Goal: Information Seeking & Learning: Learn about a topic

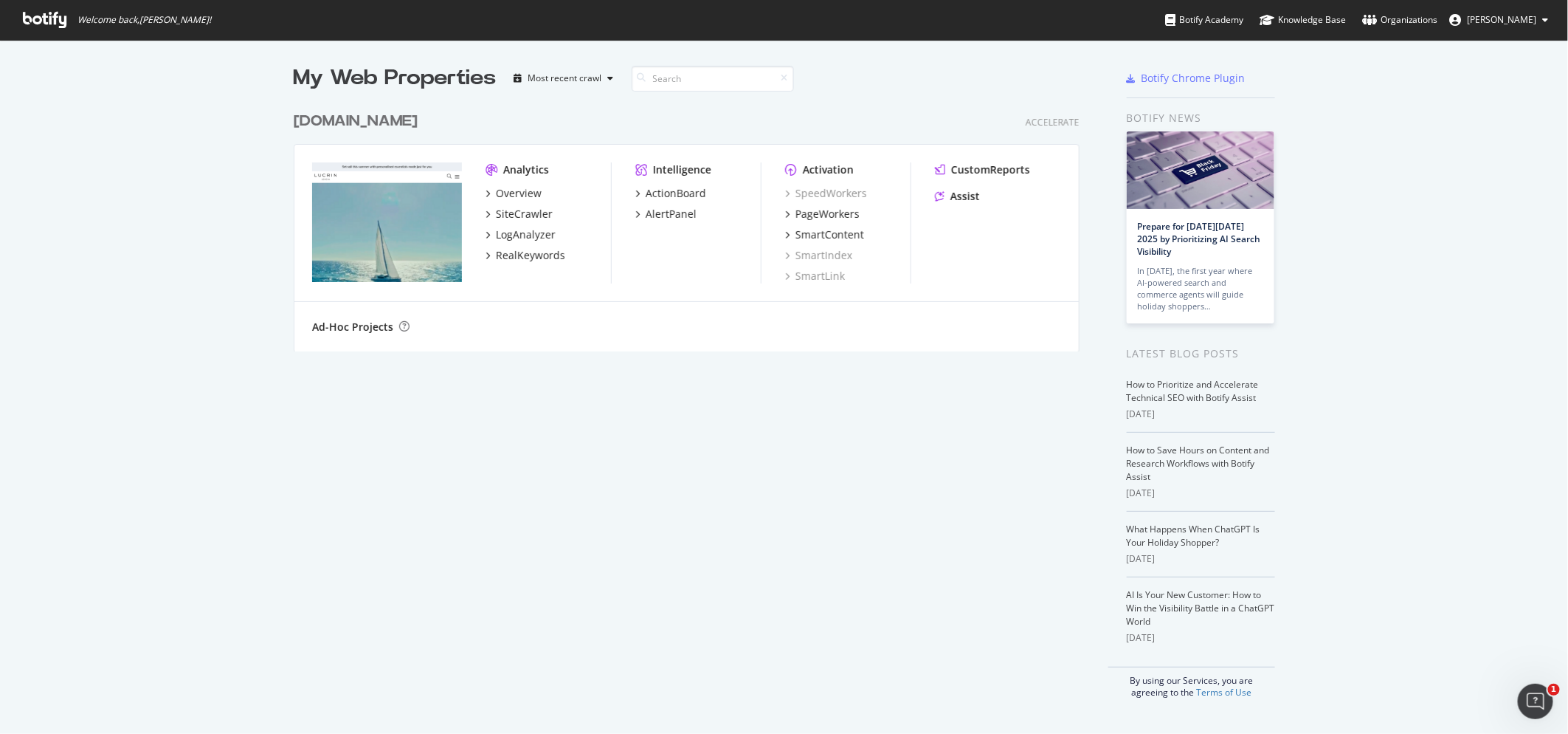
scroll to position [734, 1568]
click at [522, 194] on div "Overview" at bounding box center [519, 193] width 45 height 15
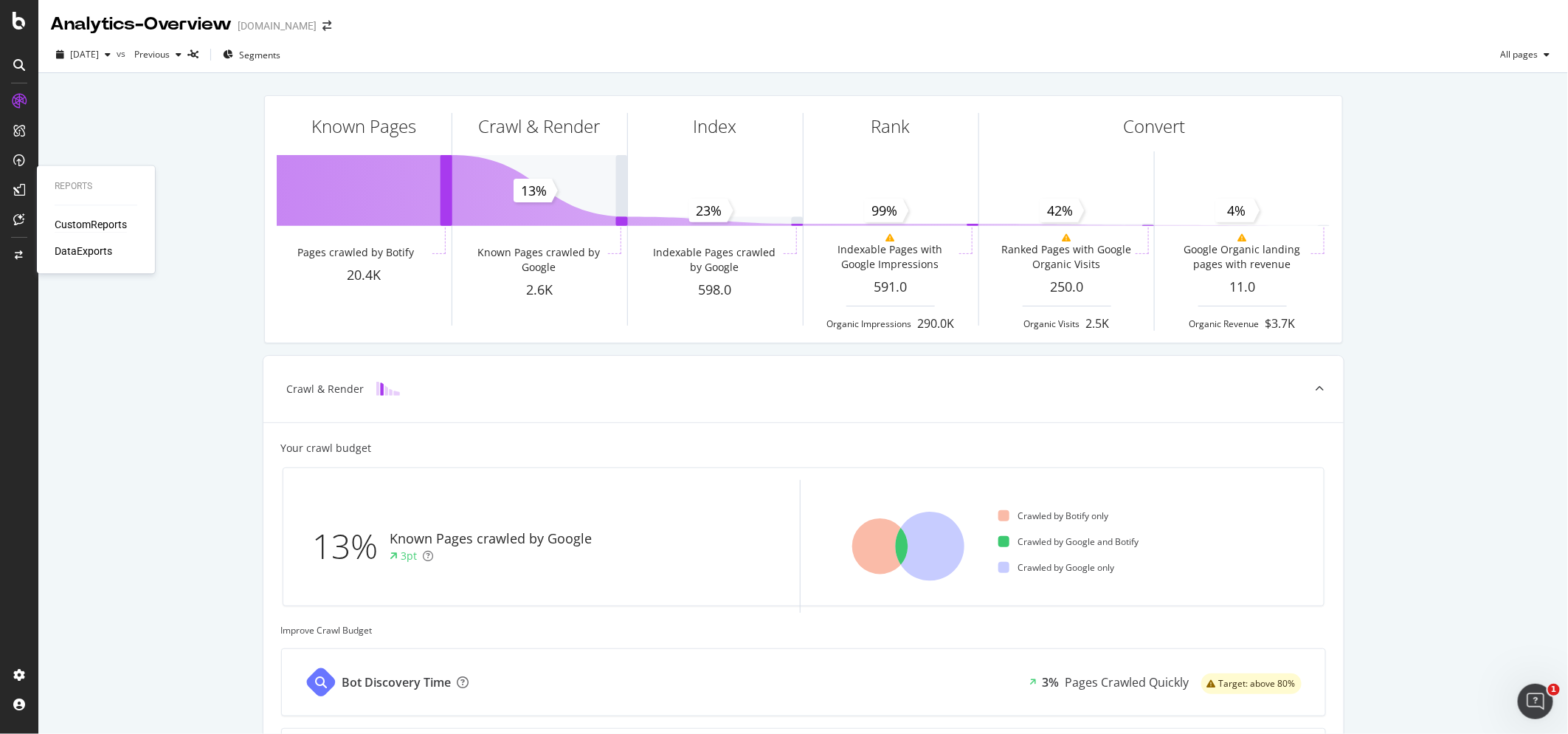
click at [83, 223] on div "CustomReports" at bounding box center [91, 225] width 73 height 15
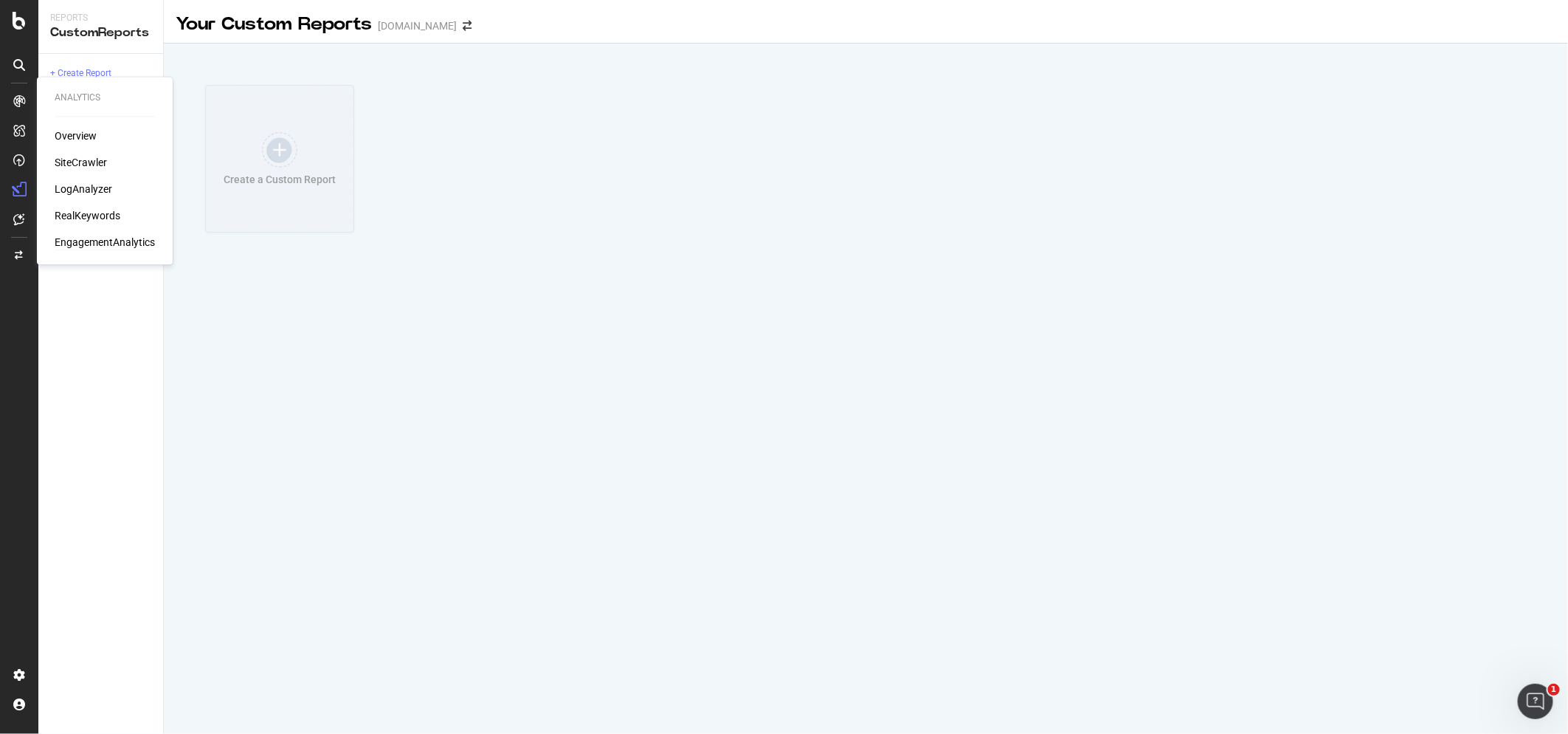
click at [74, 240] on div "EngagementAnalytics" at bounding box center [105, 242] width 100 height 15
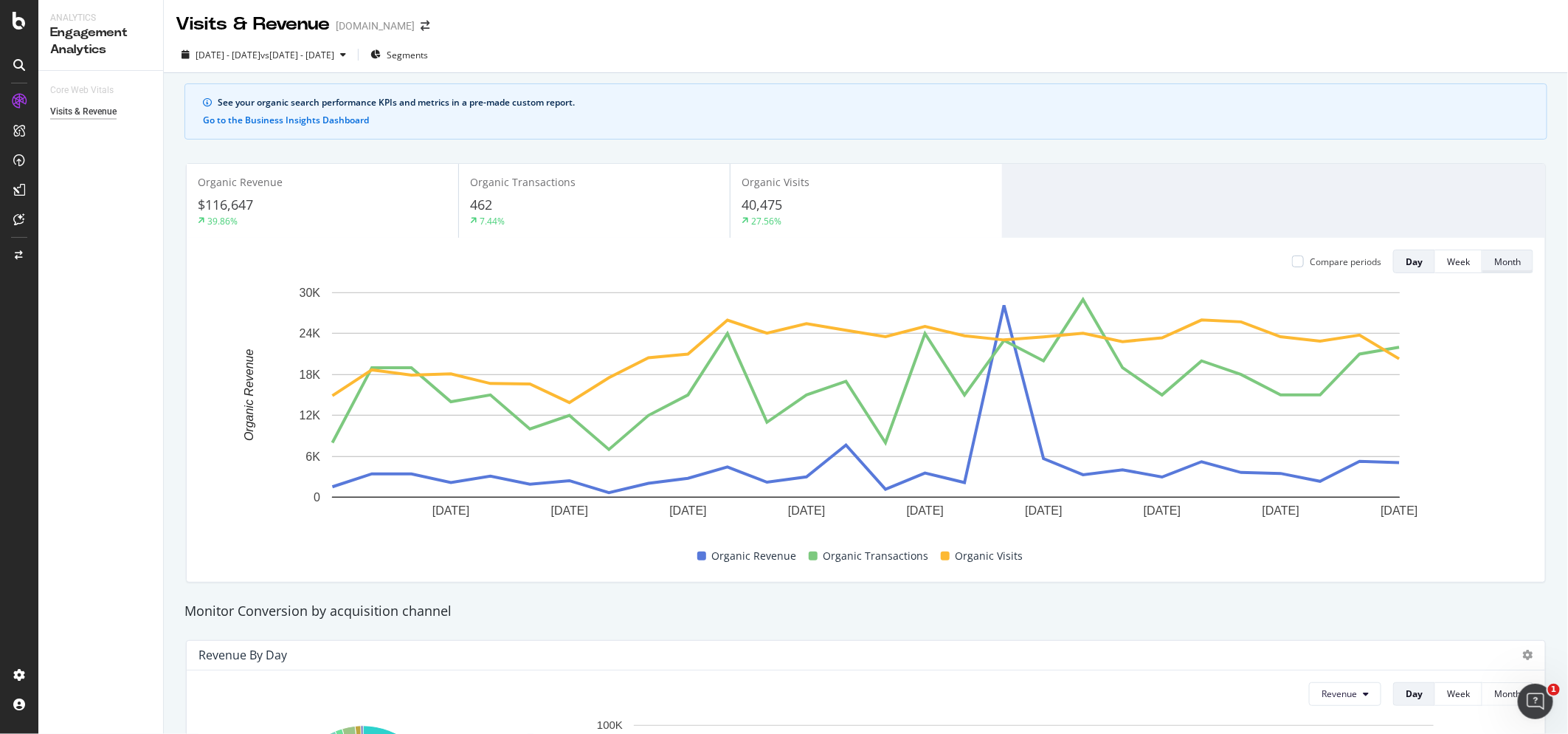
click at [1505, 260] on div "Month" at bounding box center [1508, 261] width 26 height 12
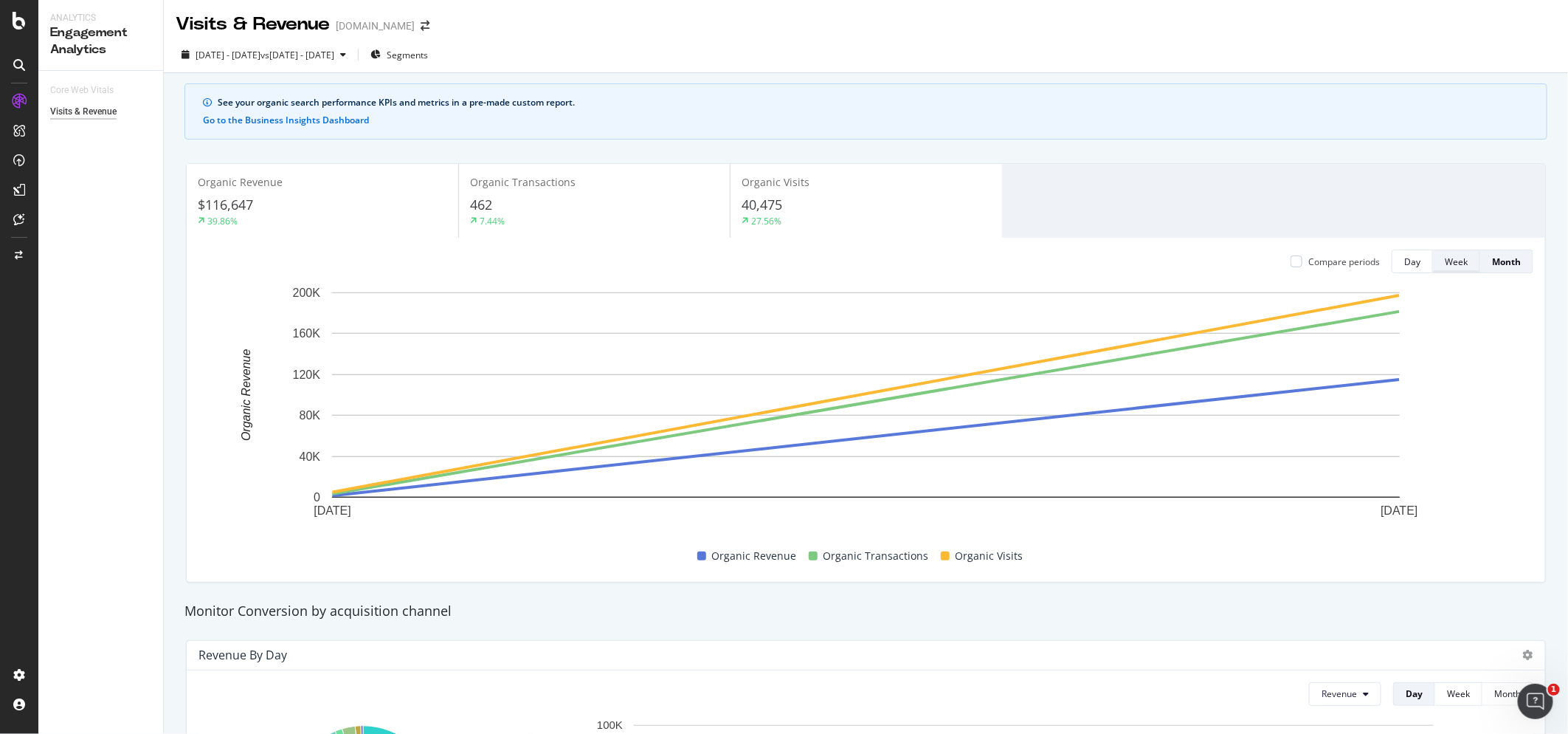
click at [1455, 260] on div "Week" at bounding box center [1456, 261] width 23 height 12
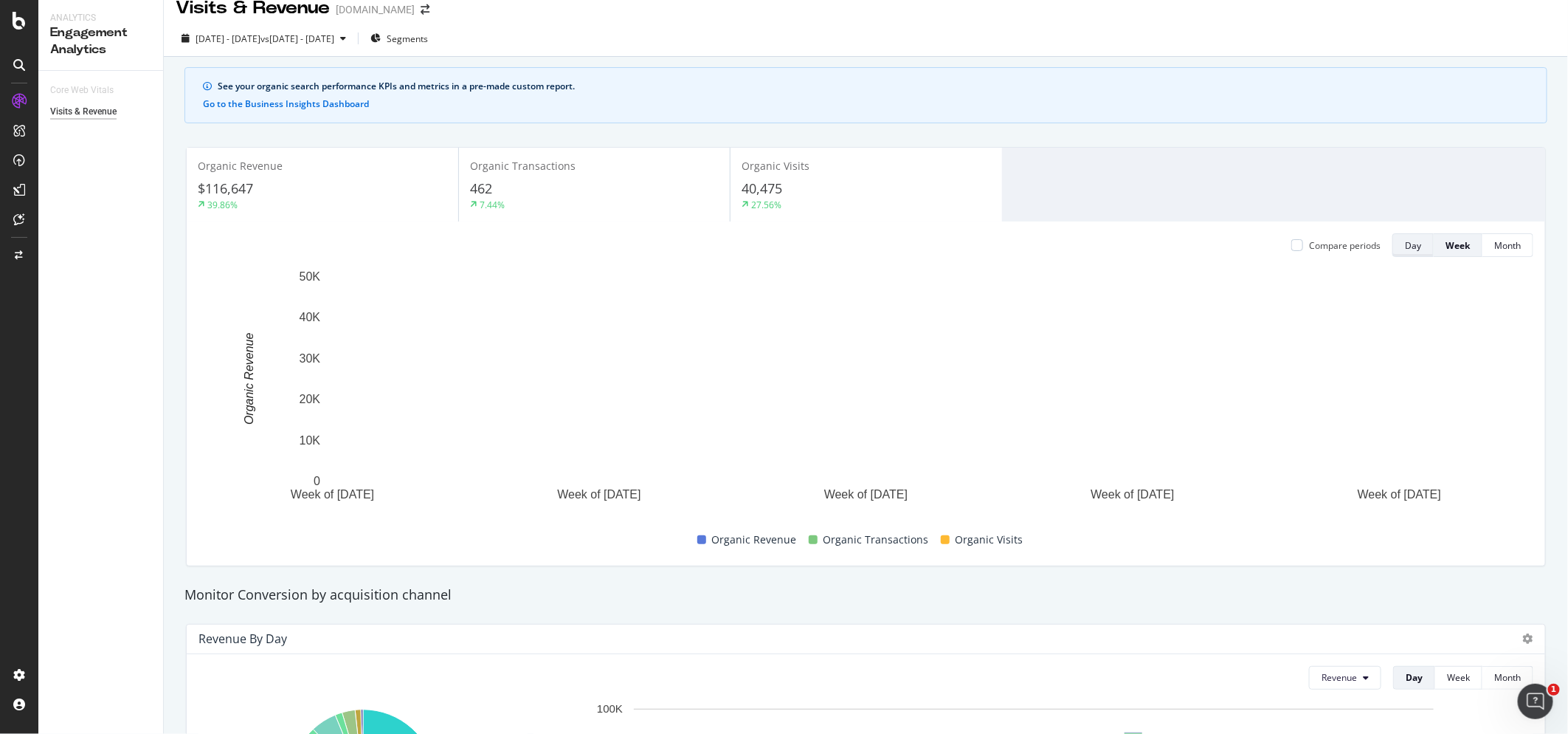
scroll to position [18, 0]
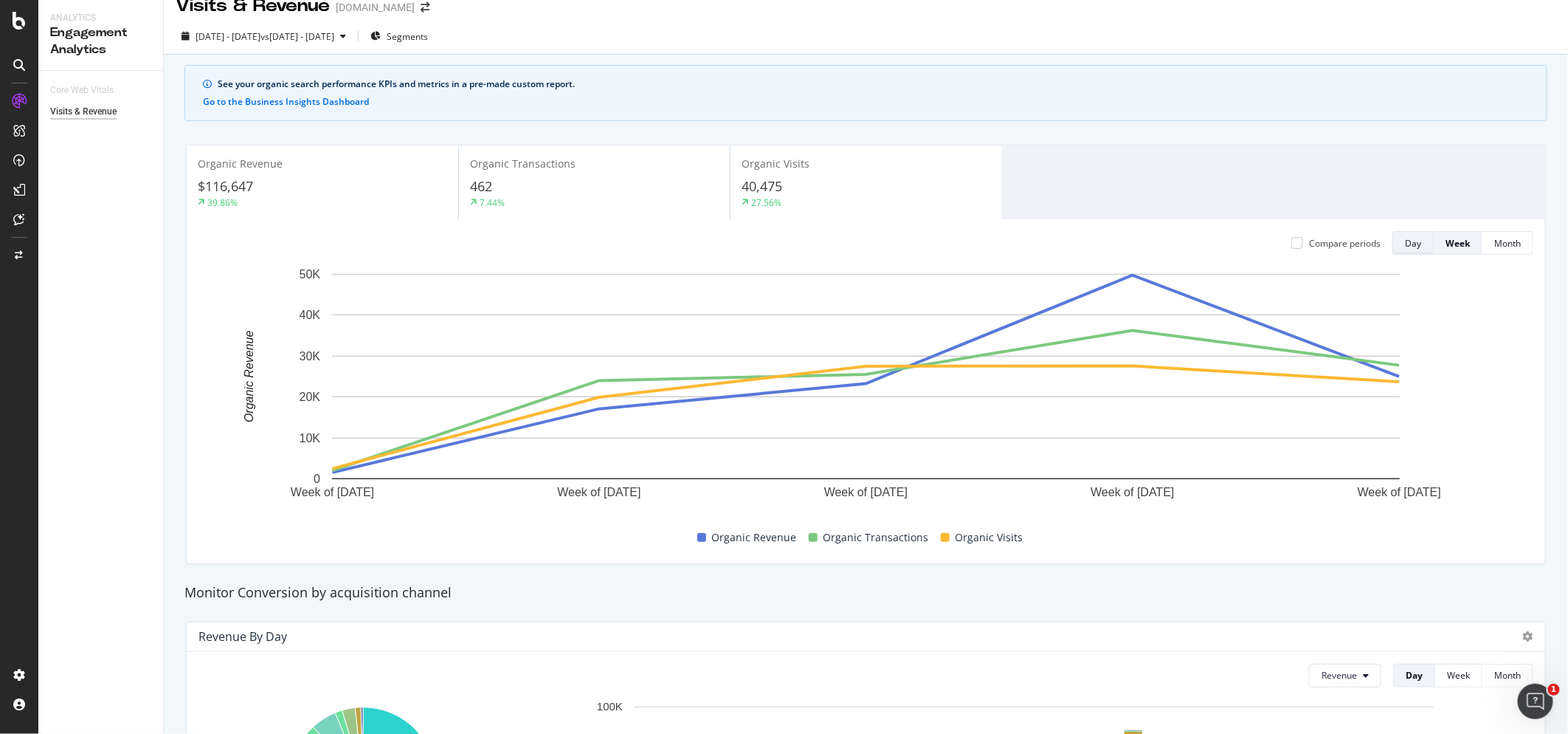
click at [1411, 248] on div "Day" at bounding box center [1413, 243] width 17 height 12
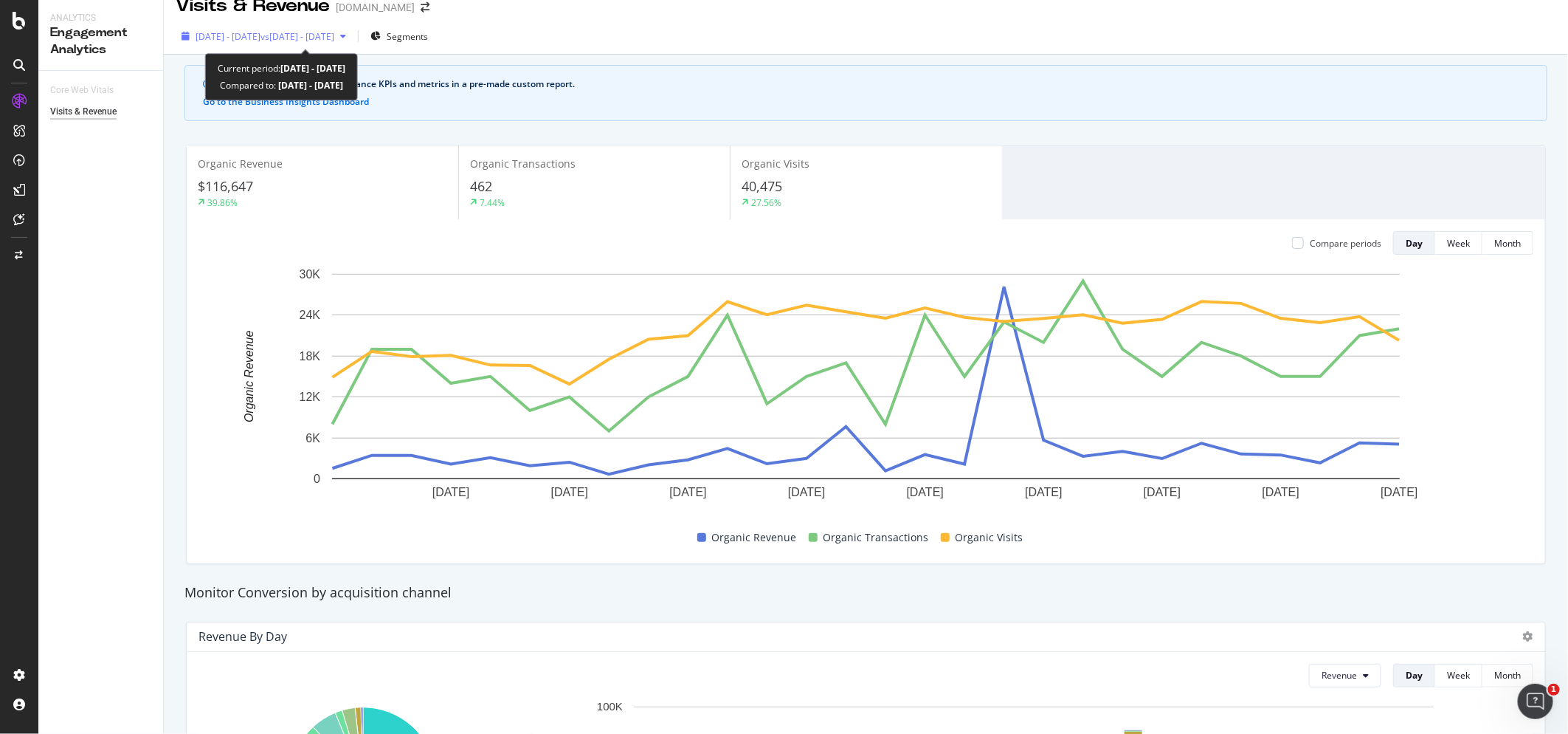
click at [307, 35] on span "vs [DATE] - [DATE]" at bounding box center [297, 37] width 73 height 12
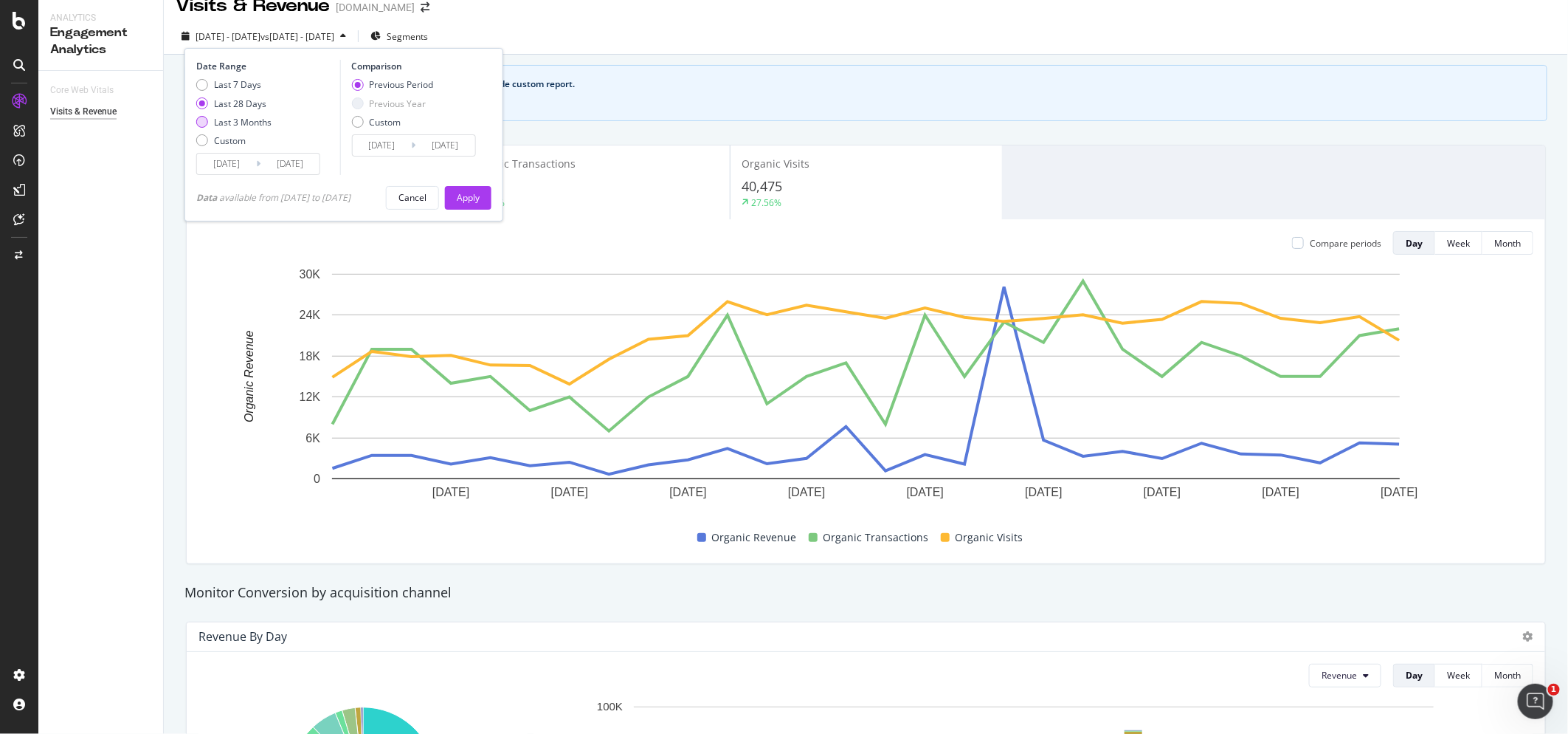
click at [202, 121] on div "Last 3 Months" at bounding box center [203, 122] width 12 height 12
type input "[DATE]"
click at [222, 102] on div "Last 28 Days" at bounding box center [240, 104] width 52 height 12
type input "[DATE]"
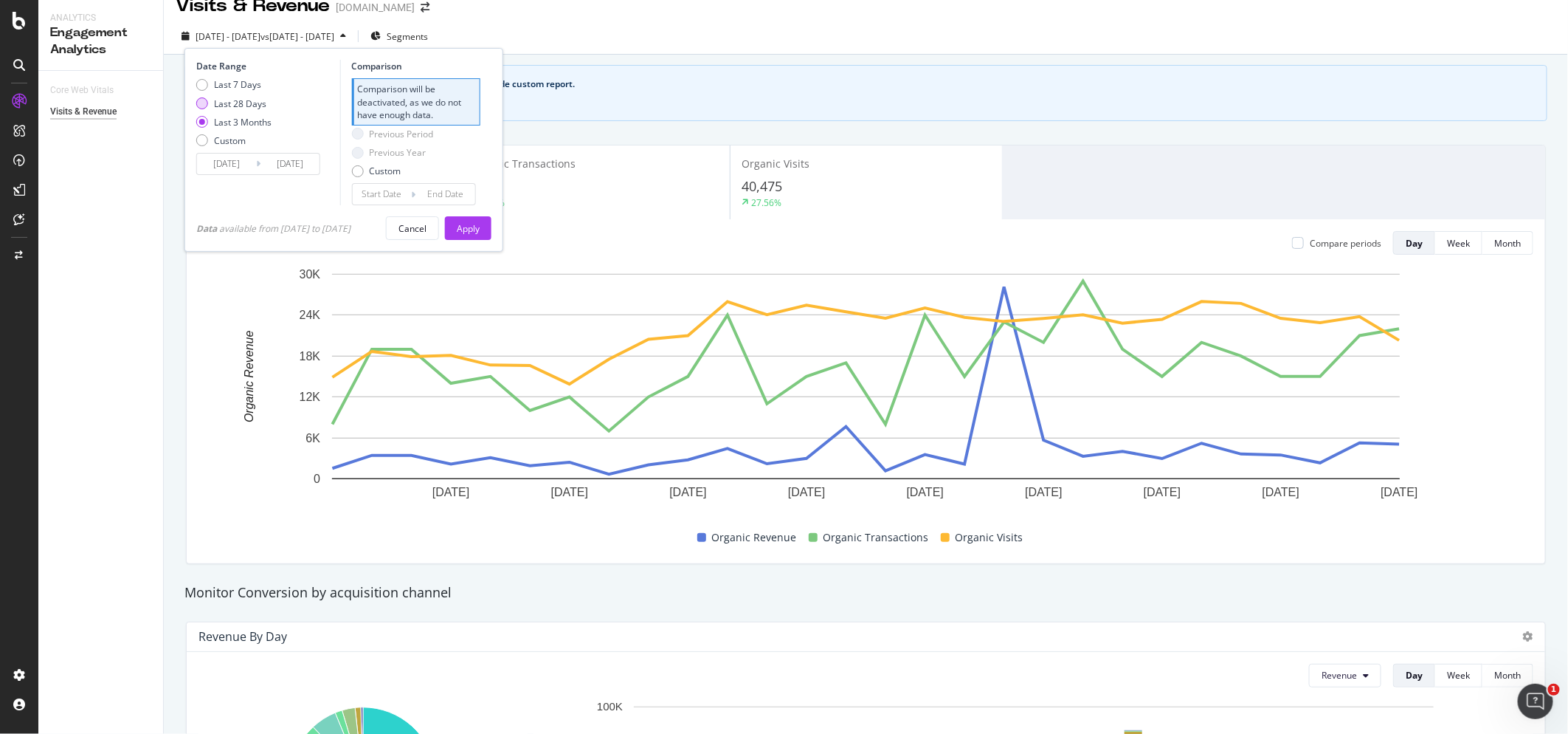
type input "[DATE]"
click at [477, 189] on div "Apply" at bounding box center [468, 197] width 23 height 22
